Goal: Book appointment/travel/reservation

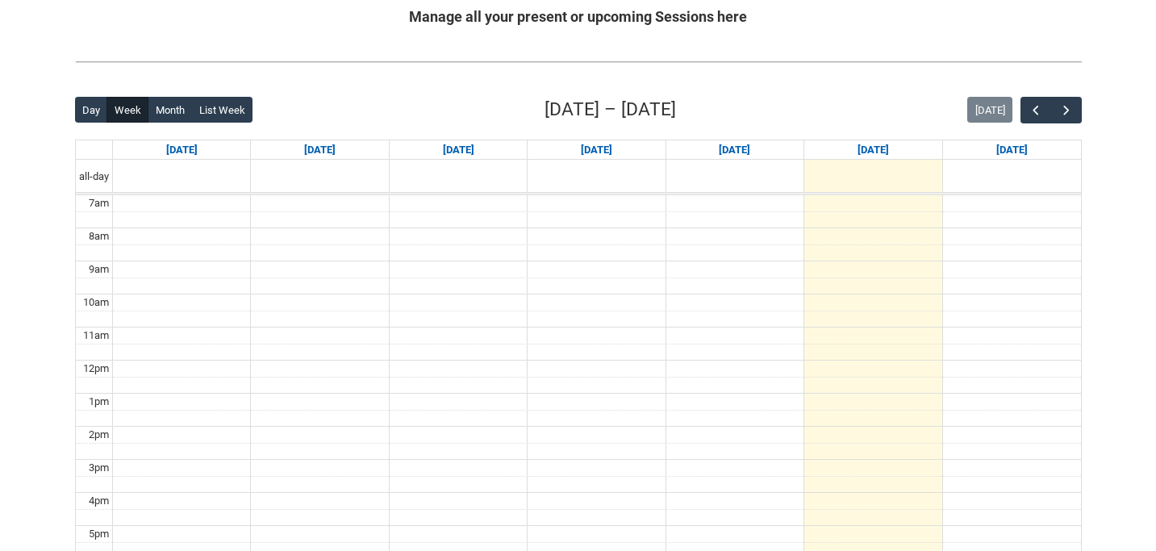
scroll to position [136, 0]
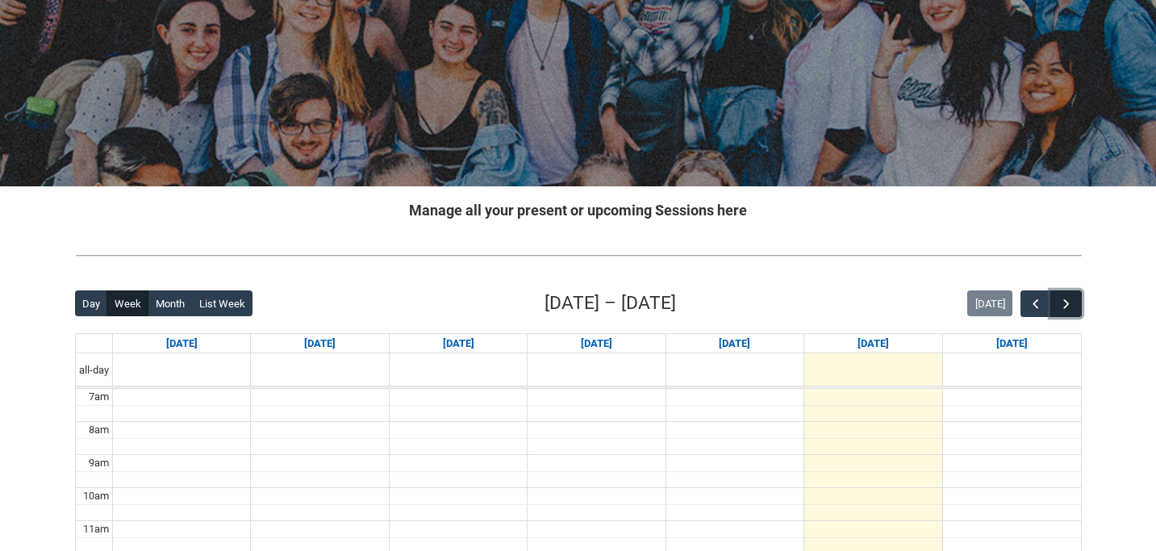
click at [1074, 295] on button "button" at bounding box center [1065, 303] width 31 height 27
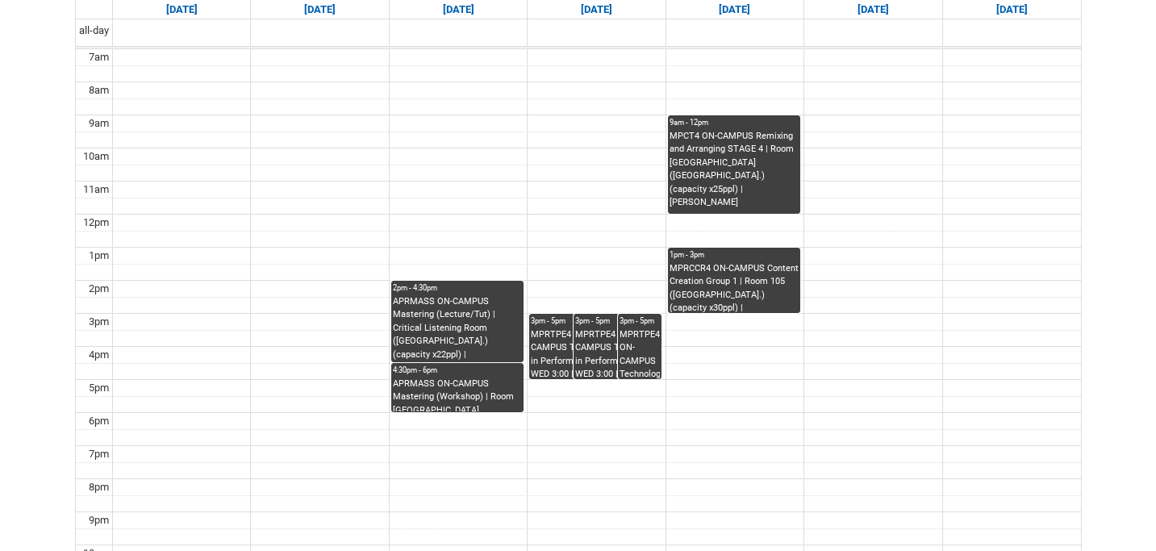
scroll to position [469, 0]
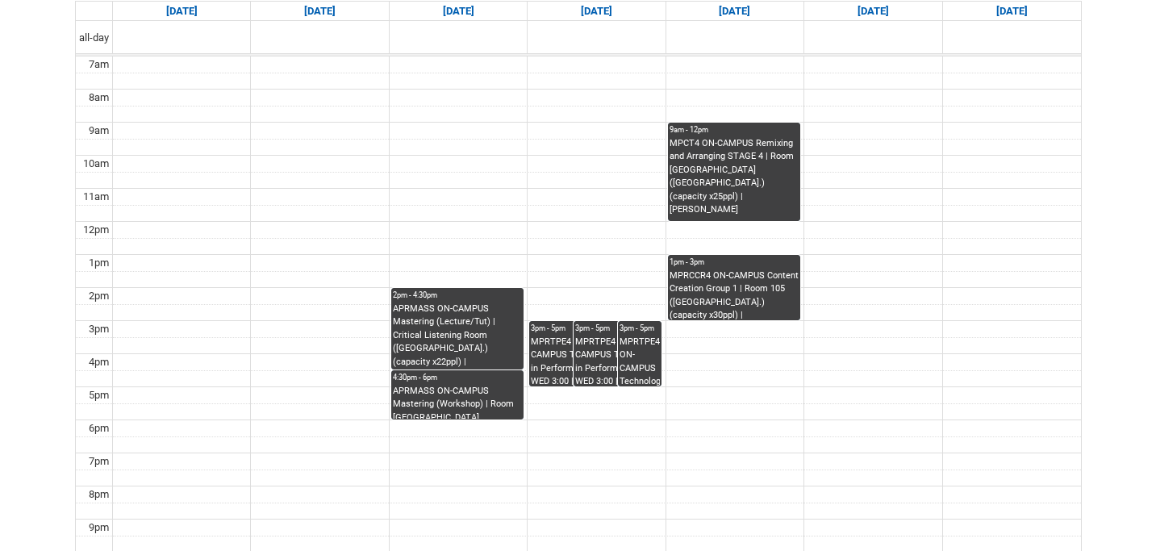
click at [557, 324] on div "3pm - 5pm" at bounding box center [573, 328] width 85 height 11
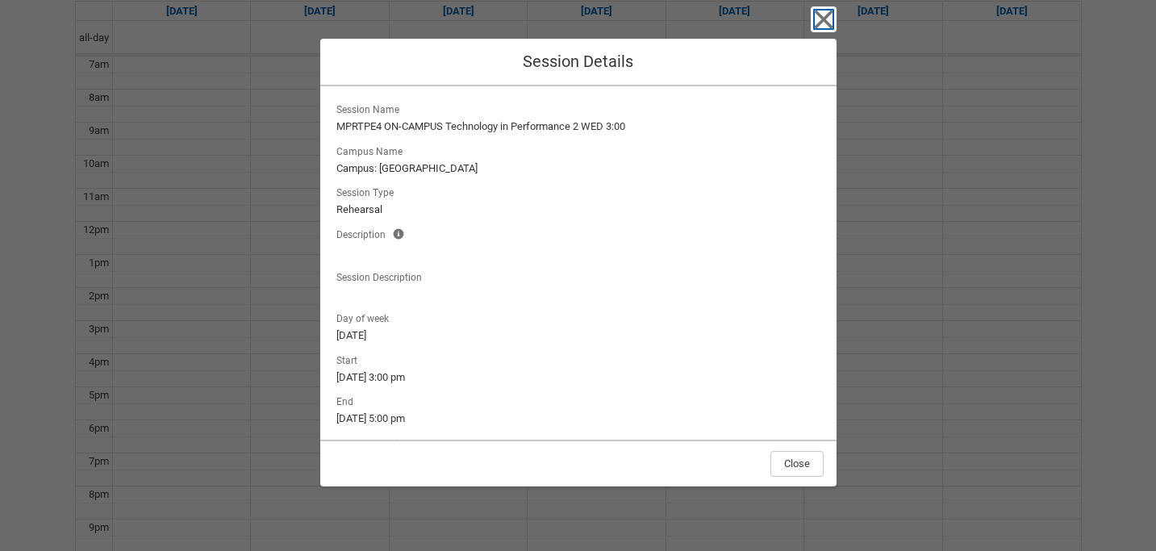
click at [825, 22] on icon "button" at bounding box center [823, 19] width 19 height 19
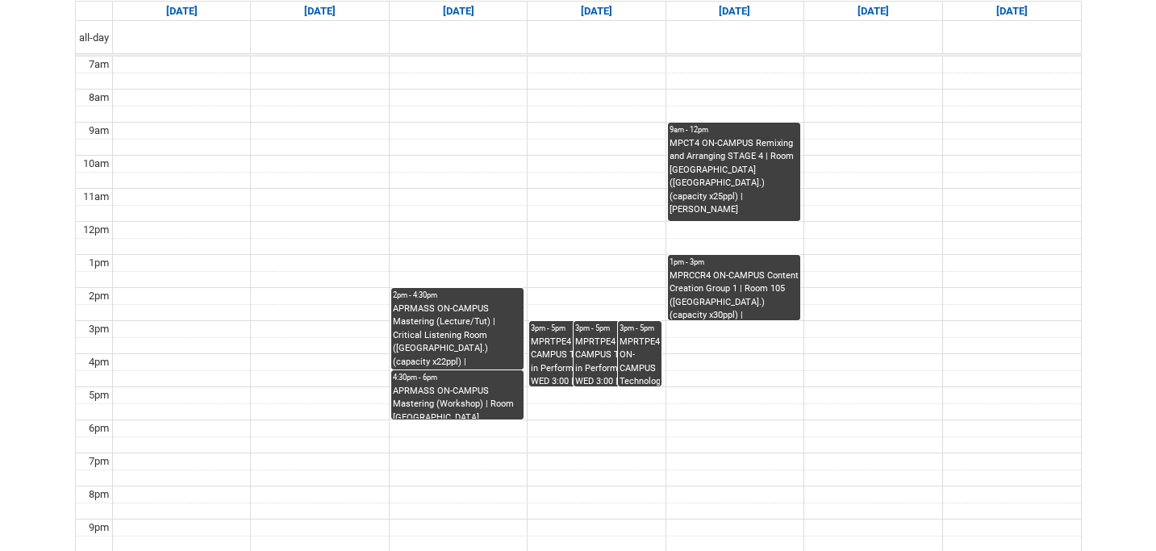
click at [732, 136] on div "9am - 12pm" at bounding box center [733, 129] width 129 height 11
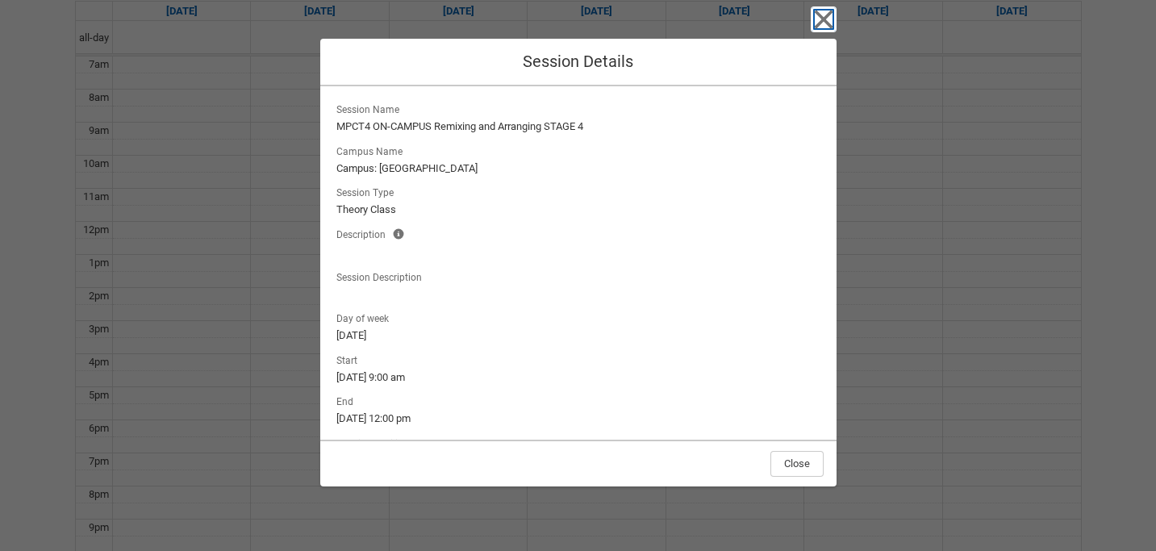
click at [820, 16] on icon "button" at bounding box center [823, 19] width 19 height 19
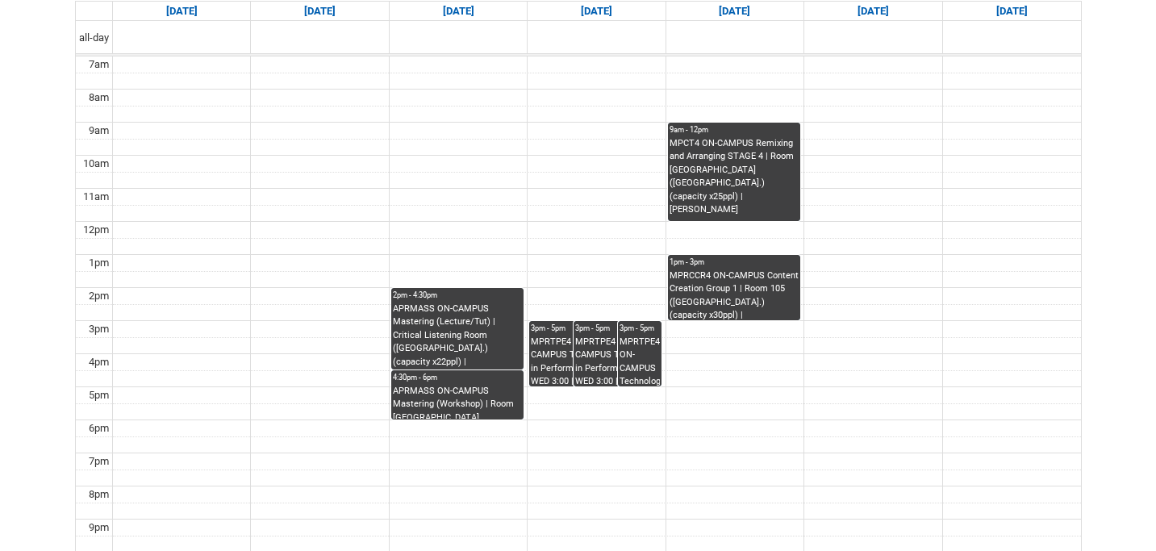
click at [743, 258] on div "1pm - 3pm" at bounding box center [733, 261] width 129 height 11
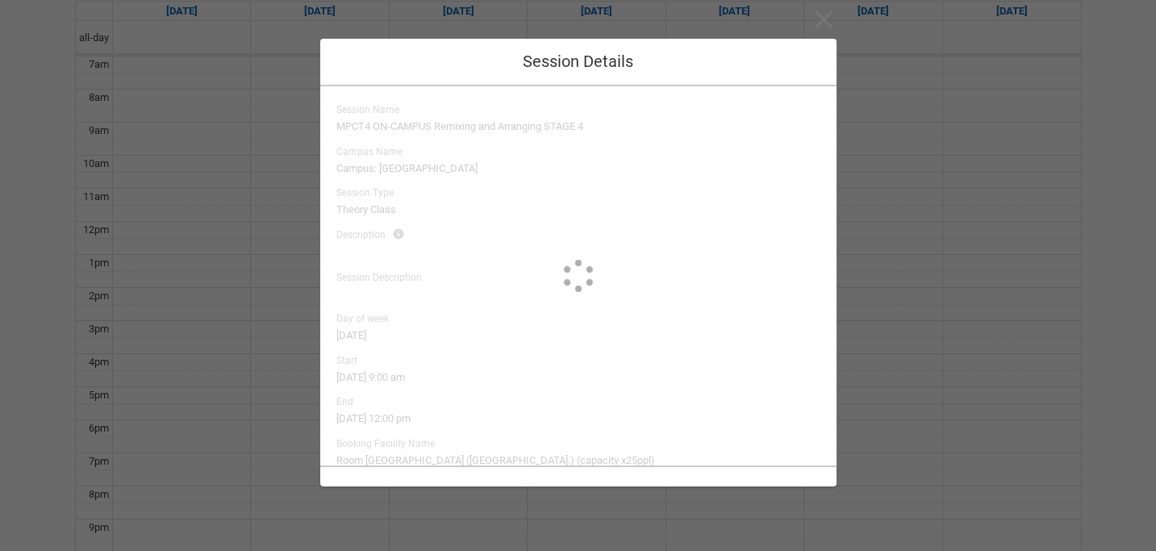
type input "[PERSON_NAME]"
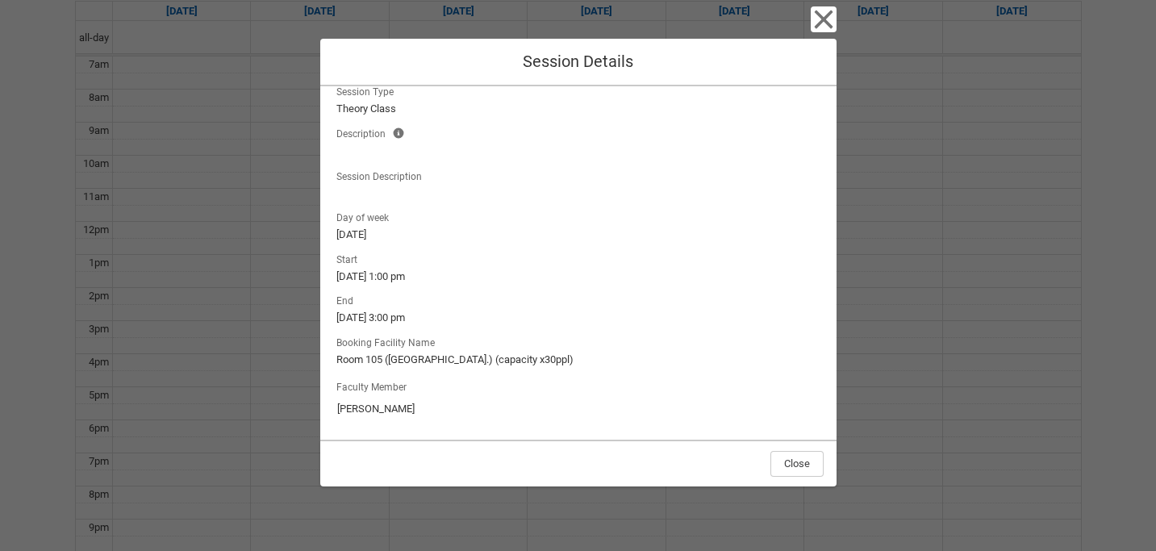
scroll to position [0, 0]
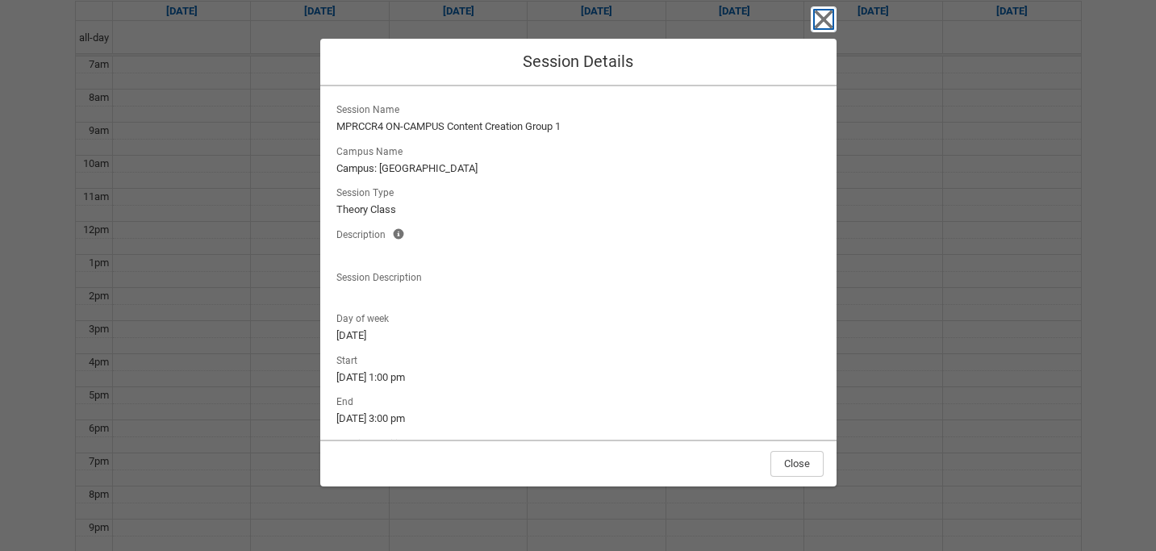
click at [824, 30] on icon "button" at bounding box center [824, 19] width 26 height 26
